Goal: Task Accomplishment & Management: Use online tool/utility

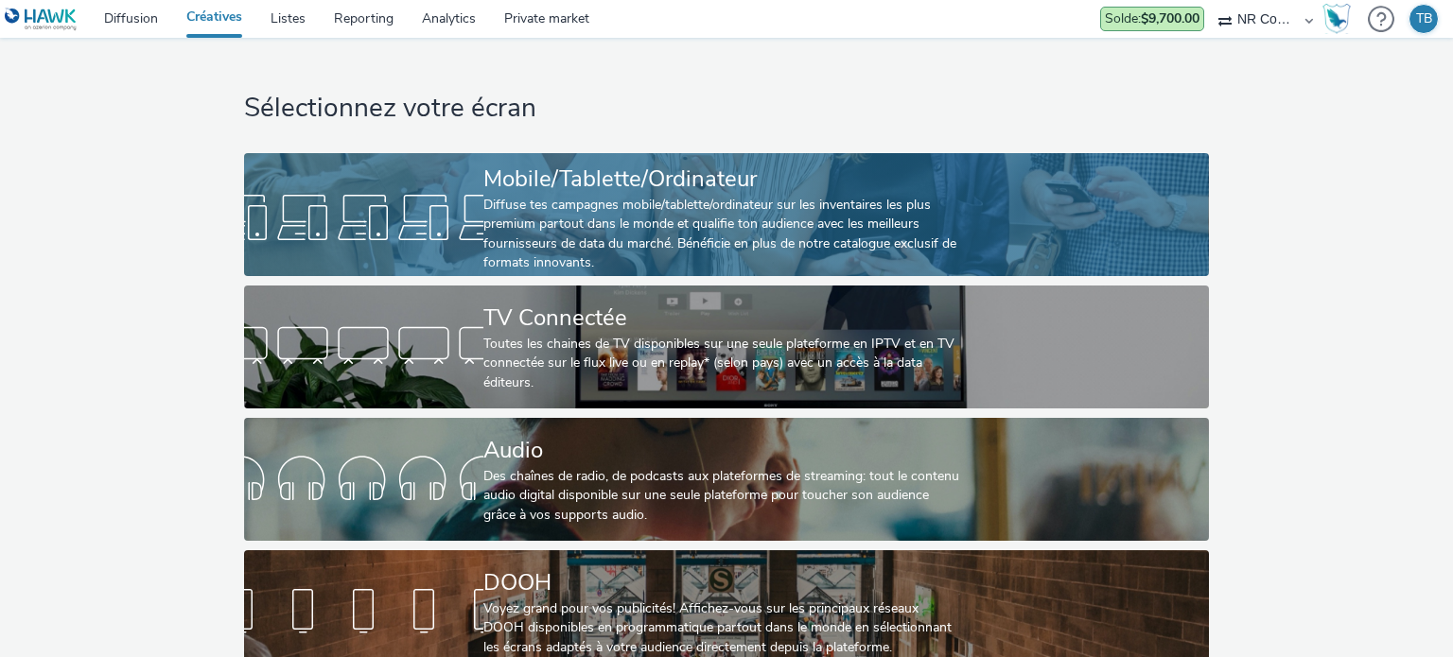
click at [821, 192] on div "Mobile/Tablette/Ordinateur" at bounding box center [722, 179] width 479 height 33
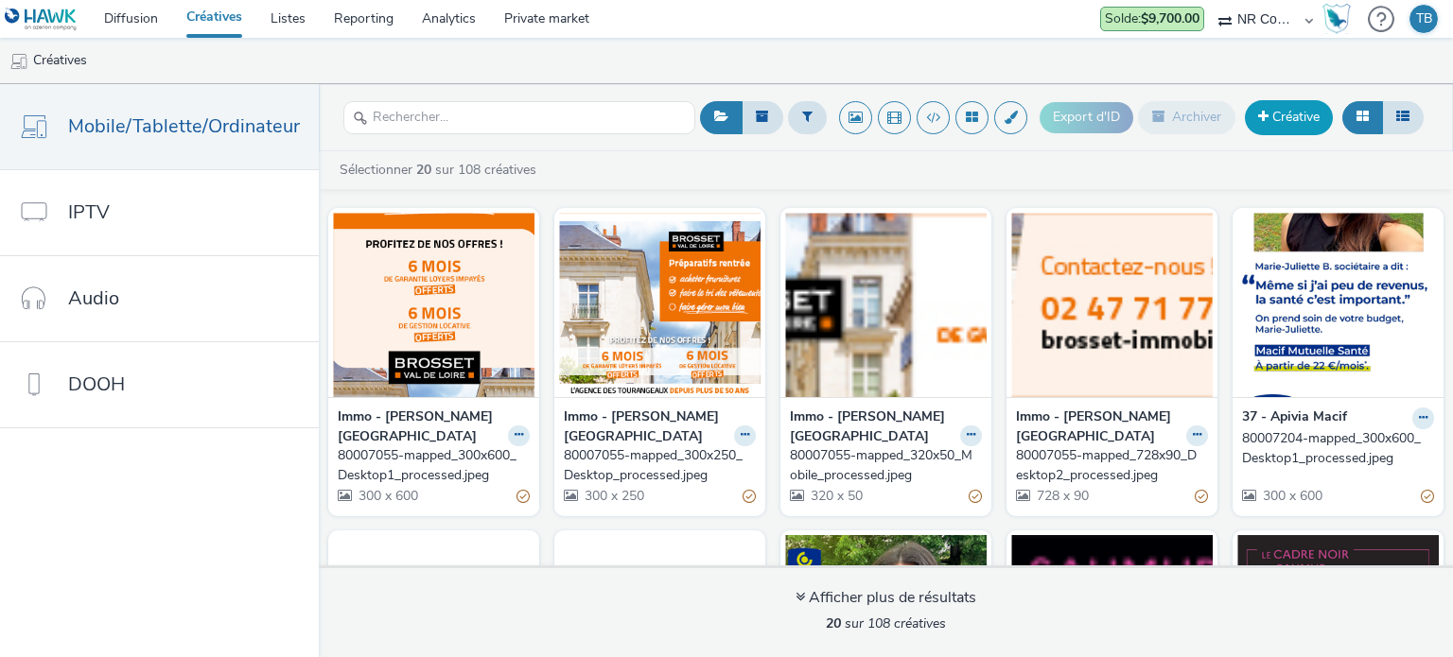
click at [1309, 113] on link "Créative" at bounding box center [1289, 117] width 88 height 34
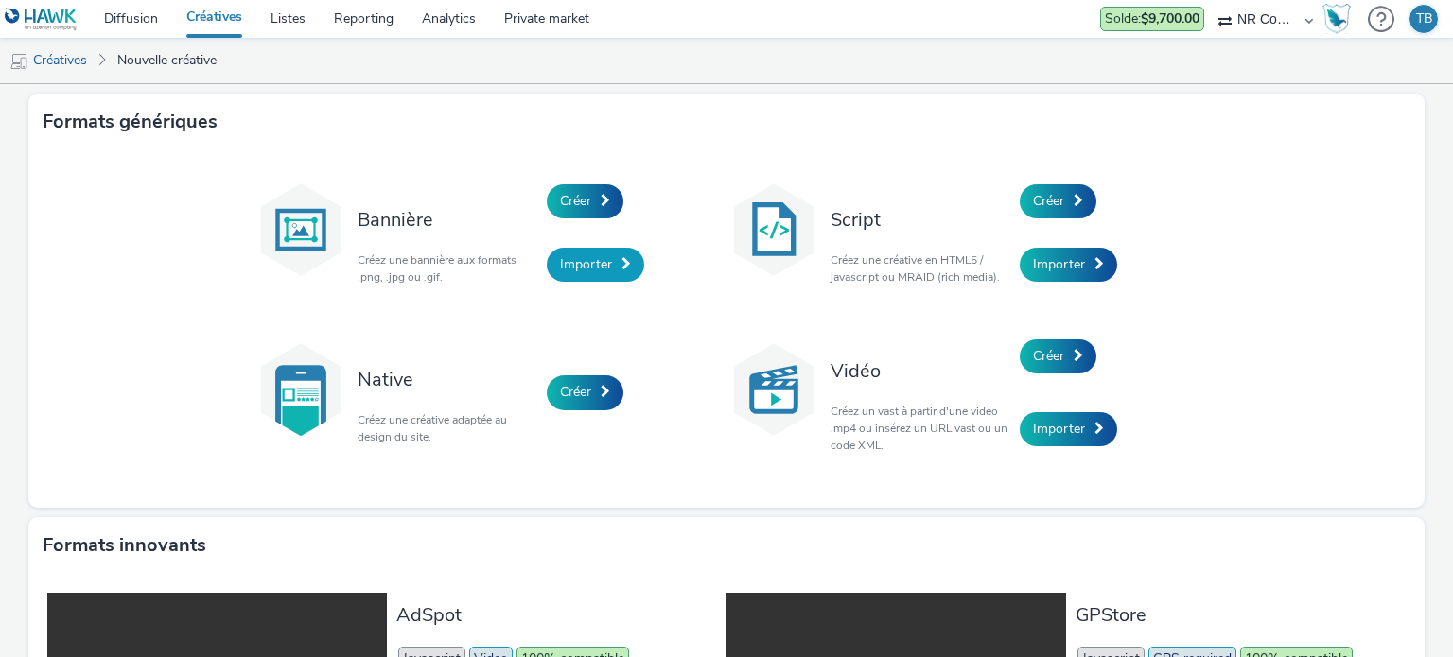
click at [571, 255] on span "Importer" at bounding box center [586, 264] width 52 height 18
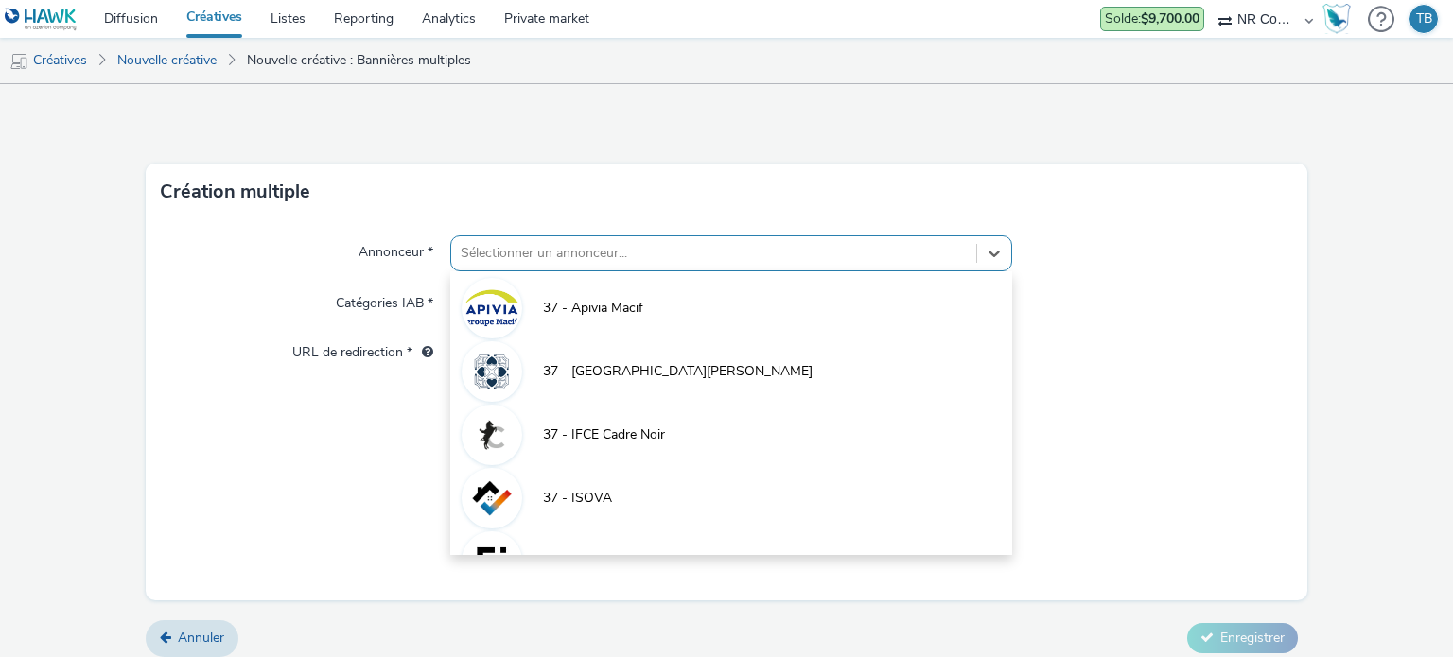
click at [569, 263] on div at bounding box center [713, 253] width 505 height 23
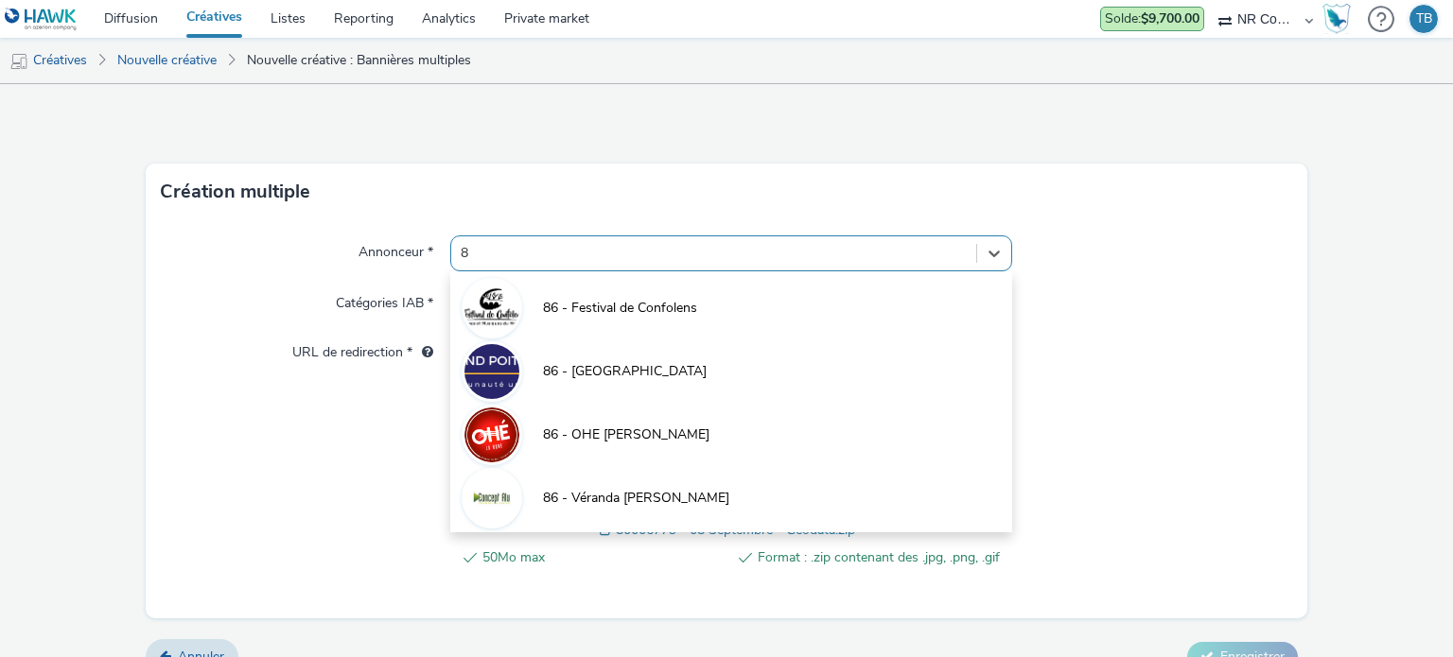
type input "86"
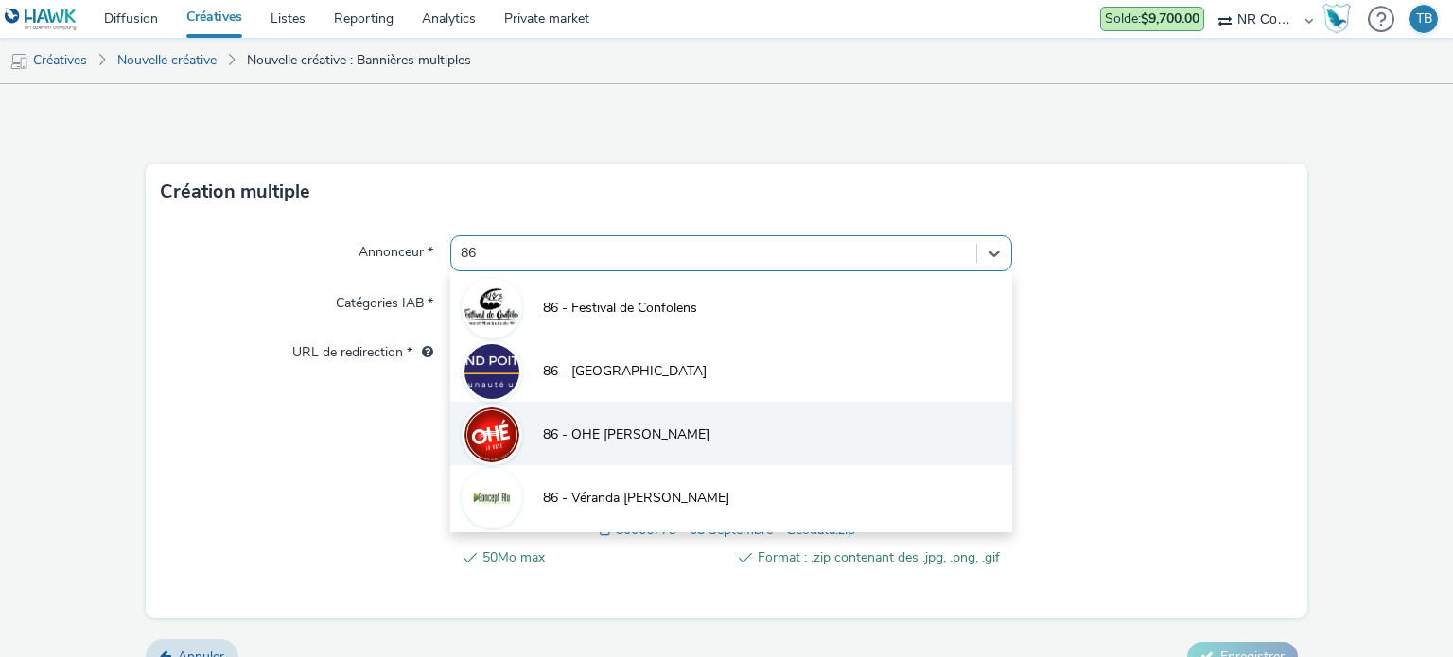
click at [600, 430] on span "86 - OHE [PERSON_NAME]" at bounding box center [626, 435] width 166 height 19
type input "[URL][DOMAIN_NAME]"
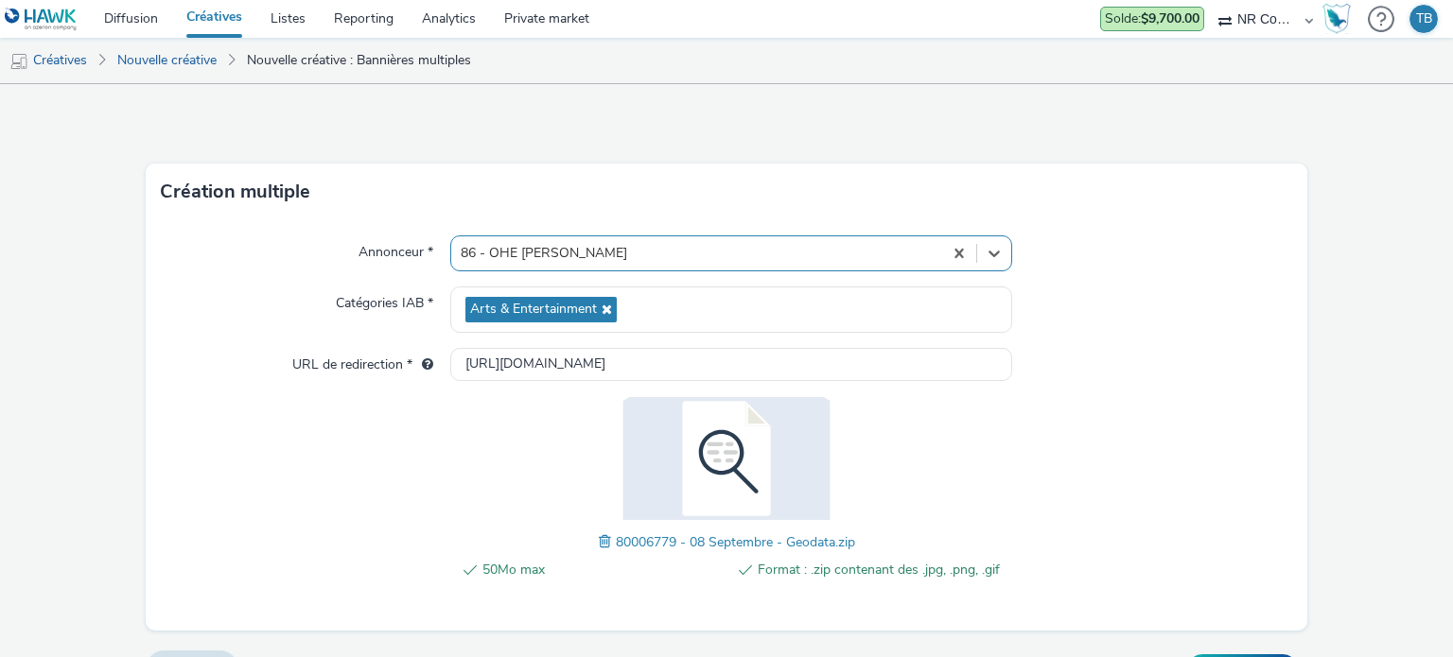
scroll to position [42, 0]
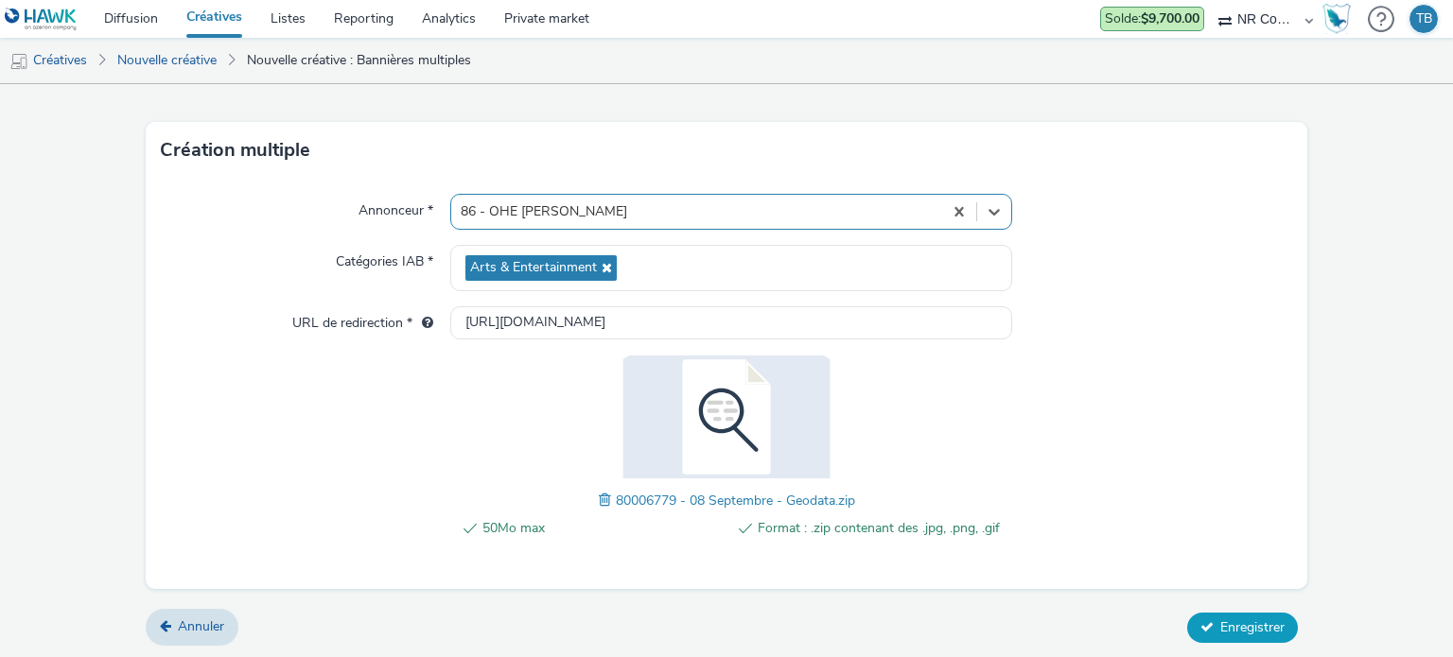
click at [1230, 619] on span "Enregistrer" at bounding box center [1252, 628] width 64 height 18
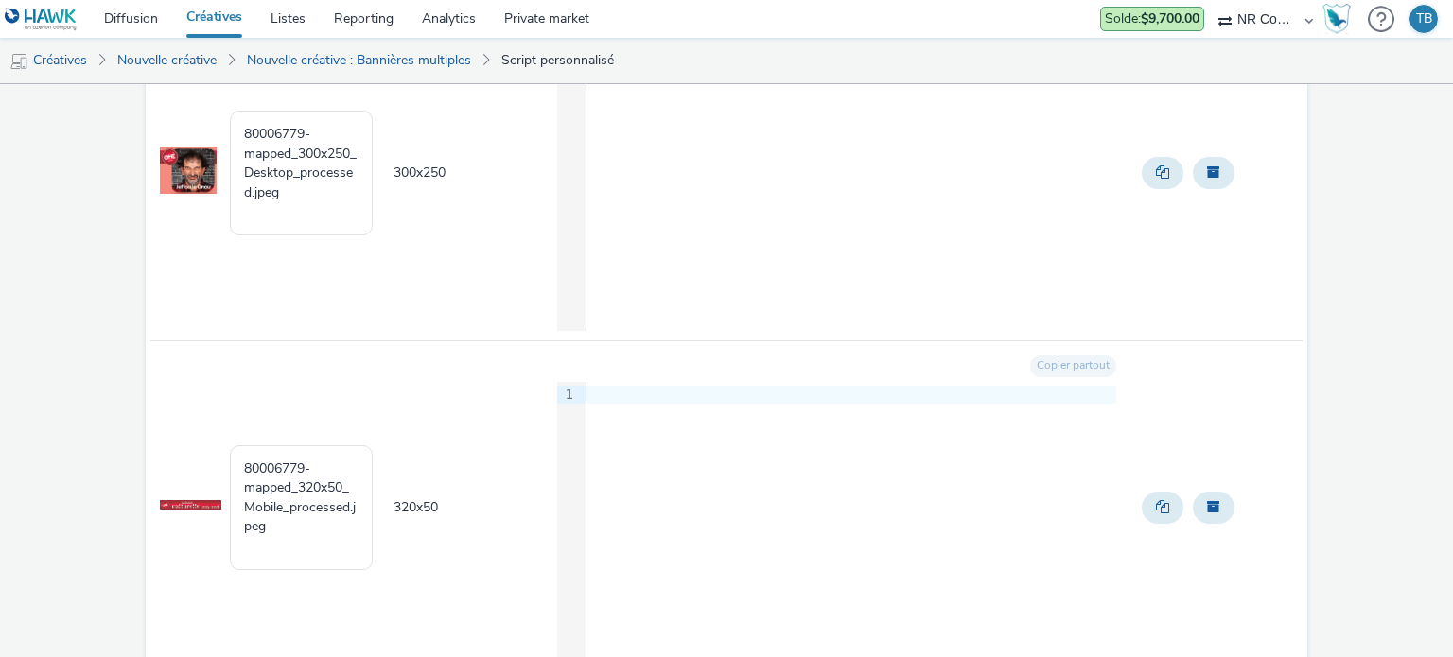
scroll to position [1060, 0]
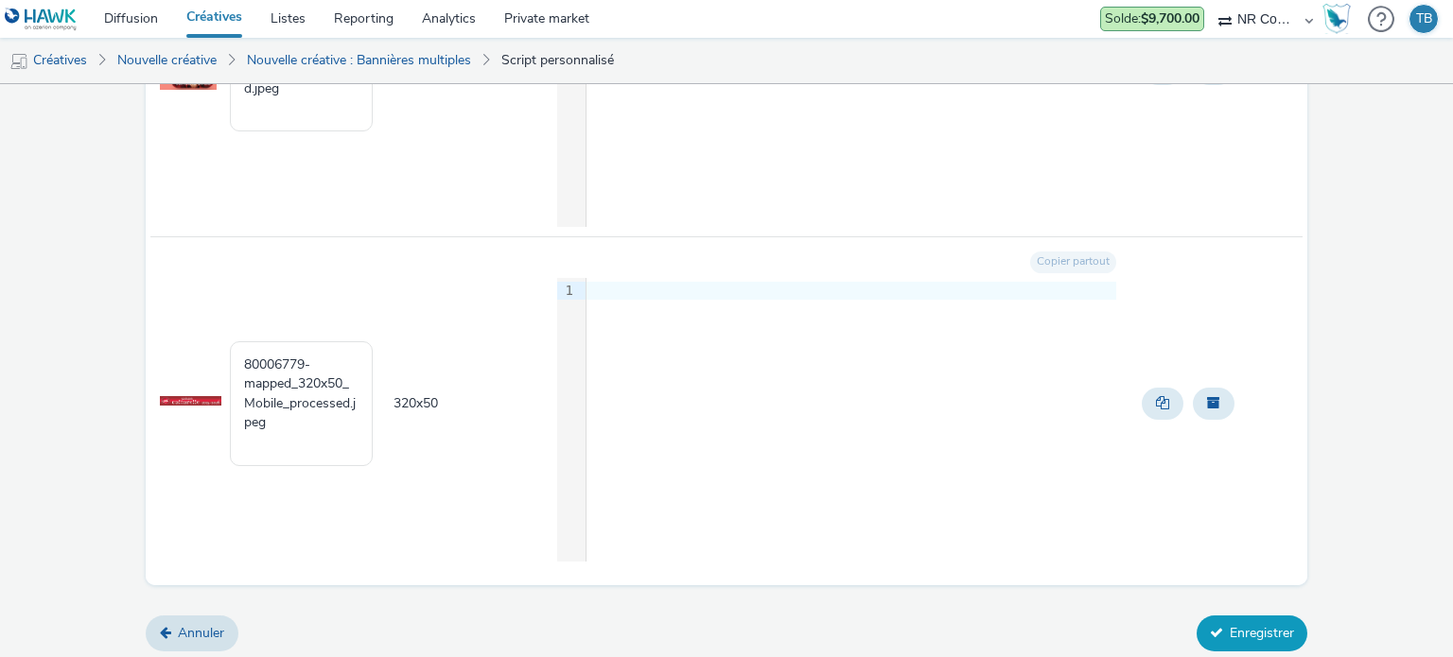
click at [1226, 631] on button "Enregistrer" at bounding box center [1252, 634] width 111 height 36
